Goal: Task Accomplishment & Management: Use online tool/utility

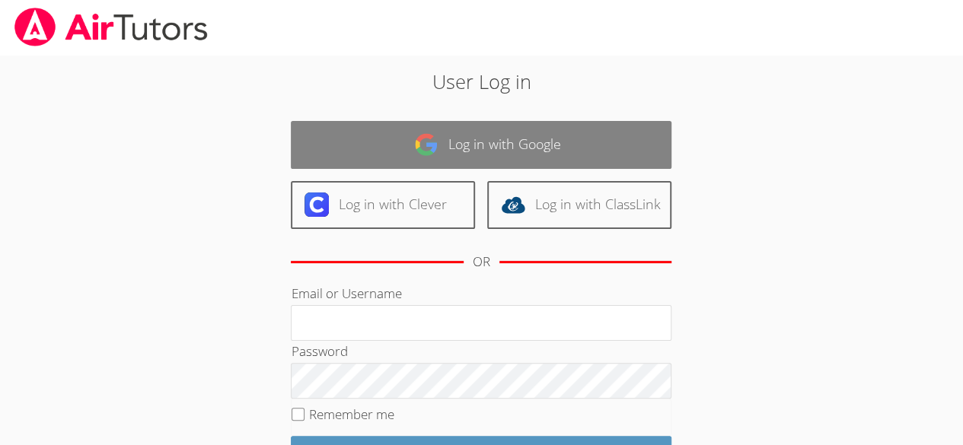
click at [539, 126] on link "Log in with Google" at bounding box center [481, 145] width 380 height 48
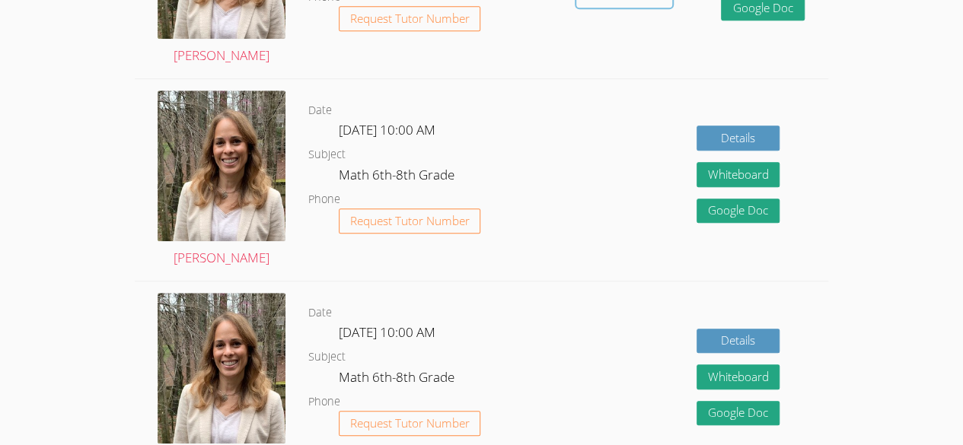
scroll to position [180, 0]
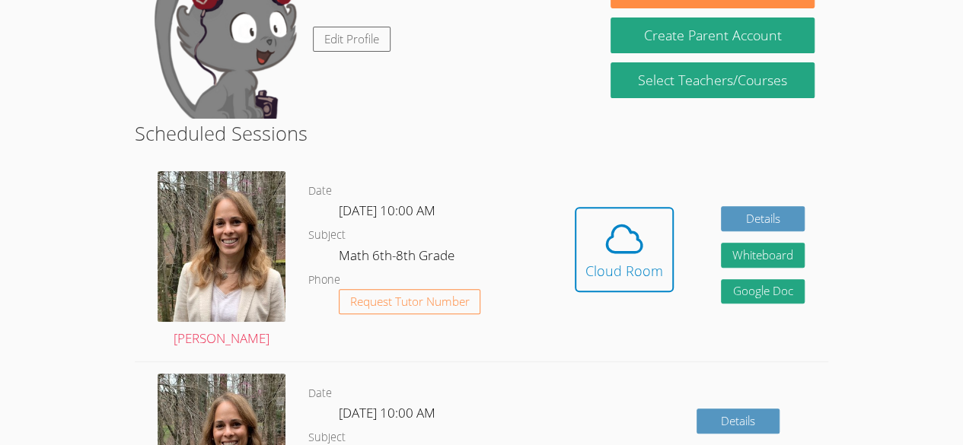
click at [551, 340] on div "Hidden Cloud Room Details Whiteboard Hidden Google Doc" at bounding box center [689, 261] width 277 height 202
click at [627, 223] on icon at bounding box center [624, 239] width 43 height 43
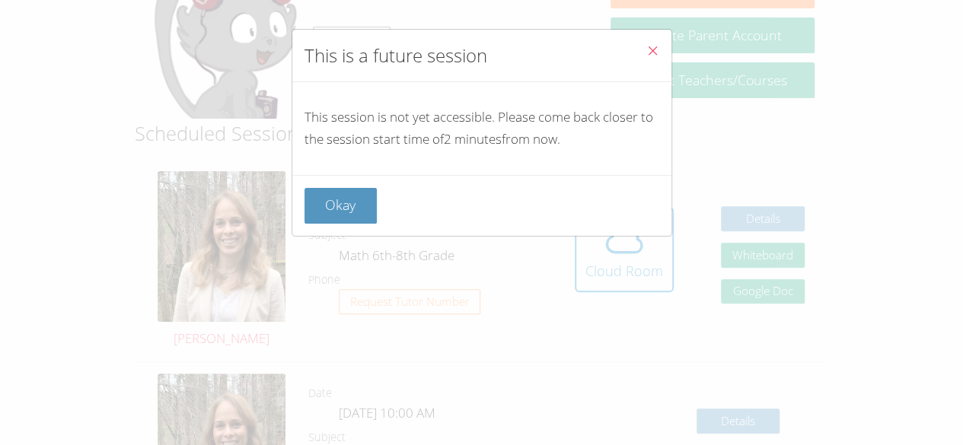
click at [646, 48] on icon "Close" at bounding box center [652, 50] width 13 height 13
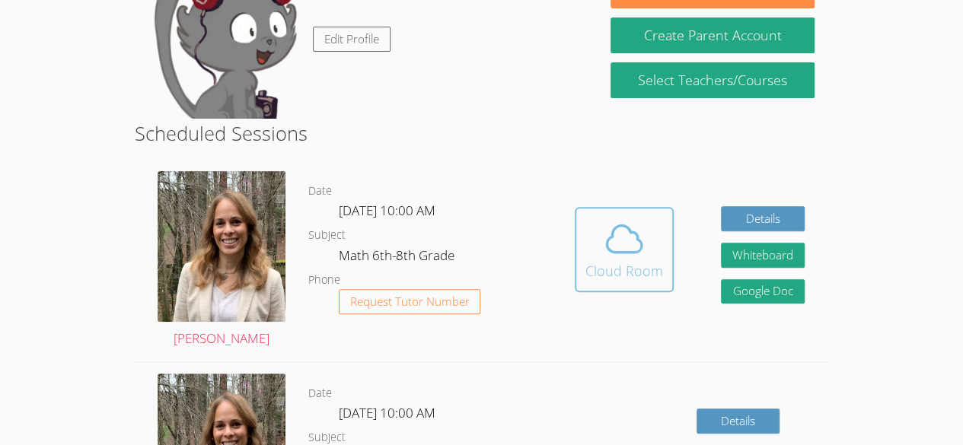
click at [613, 266] on div "Cloud Room" at bounding box center [624, 270] width 78 height 21
click at [616, 245] on icon at bounding box center [624, 239] width 43 height 43
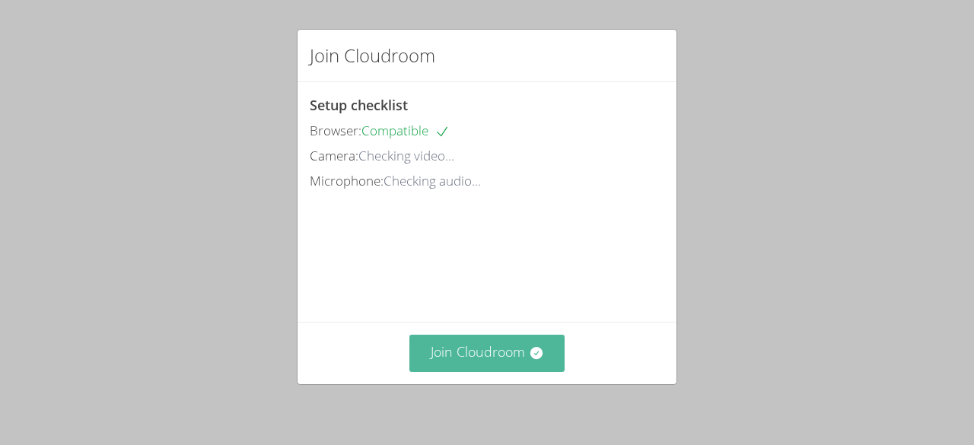
click at [504, 345] on button "Join Cloudroom" at bounding box center [487, 353] width 156 height 37
click at [460, 346] on button "Join Cloudroom" at bounding box center [487, 353] width 156 height 37
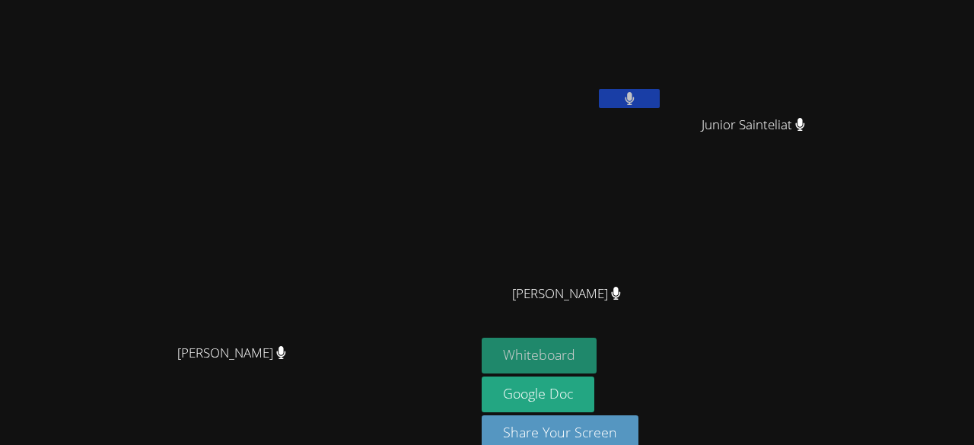
click at [597, 367] on button "Whiteboard" at bounding box center [539, 356] width 115 height 36
